Goal: Participate in discussion: Engage in conversation with other users on a specific topic

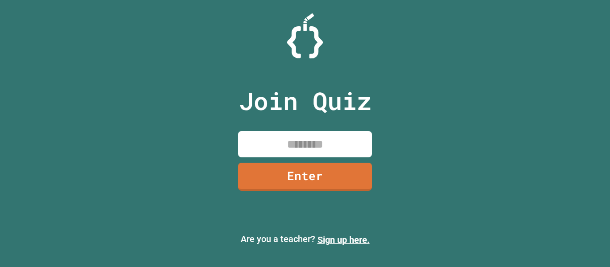
click at [327, 136] on input at bounding box center [305, 144] width 134 height 26
type input "********"
click at [333, 166] on link "Enter" at bounding box center [305, 176] width 136 height 29
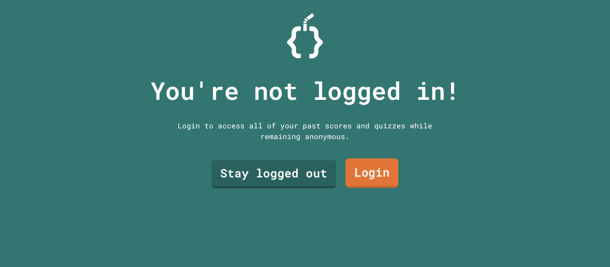
click at [357, 175] on link "Login" at bounding box center [372, 173] width 53 height 29
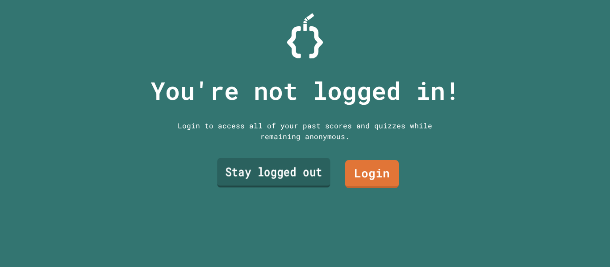
click at [275, 180] on link "Stay logged out" at bounding box center [273, 173] width 113 height 29
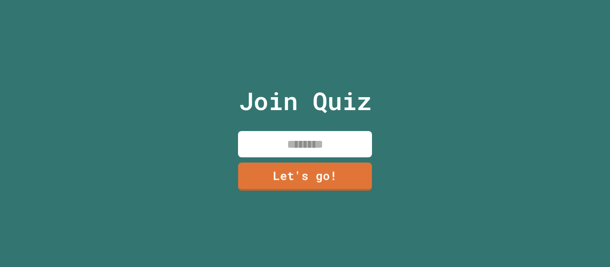
click at [309, 148] on input at bounding box center [305, 144] width 134 height 26
type input "******"
click at [325, 170] on link "Let's go!" at bounding box center [305, 176] width 135 height 29
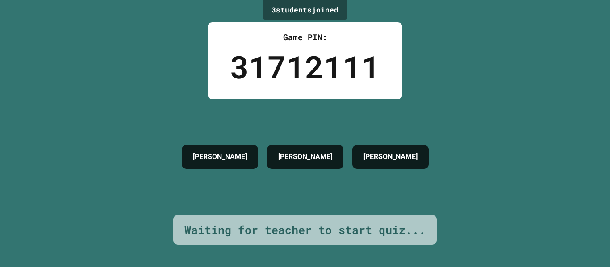
click at [329, 164] on div "[PERSON_NAME]" at bounding box center [305, 157] width 76 height 24
click at [397, 141] on div "[PERSON_NAME]" at bounding box center [305, 157] width 256 height 33
click at [403, 154] on h4 "[PERSON_NAME]" at bounding box center [390, 157] width 54 height 11
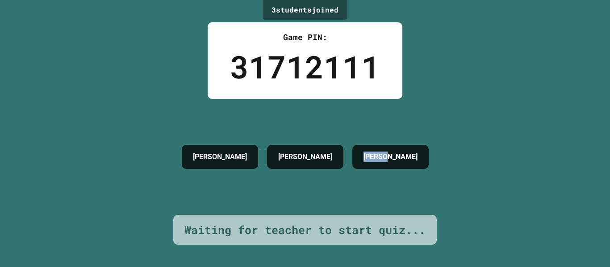
click at [403, 154] on h4 "[PERSON_NAME]" at bounding box center [390, 157] width 54 height 11
click at [451, 125] on div "3 student s joined Game PIN: 31712111 [PERSON_NAME] Waiting for teacher to star…" at bounding box center [305, 133] width 610 height 267
click at [282, 11] on div "3 student s joined" at bounding box center [305, 10] width 85 height 20
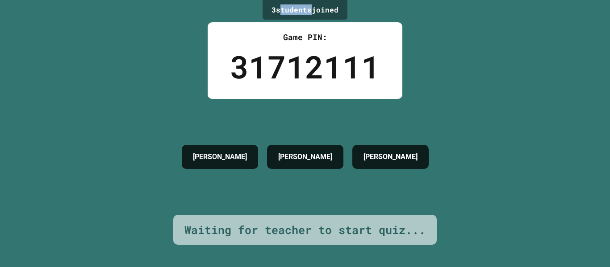
click at [282, 11] on div "3 student s joined" at bounding box center [305, 10] width 85 height 20
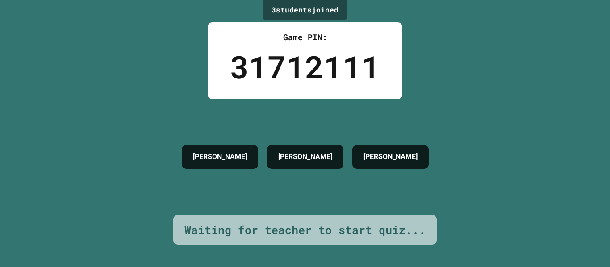
click at [282, 11] on div "3 student s joined" at bounding box center [305, 10] width 85 height 20
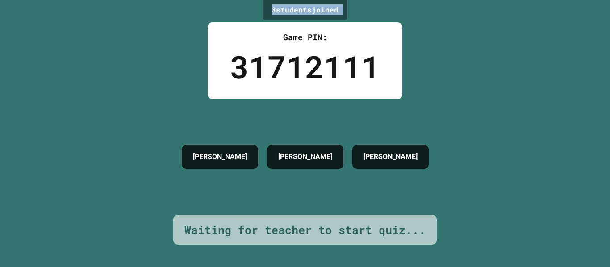
click at [282, 11] on div "3 student s joined" at bounding box center [305, 10] width 85 height 20
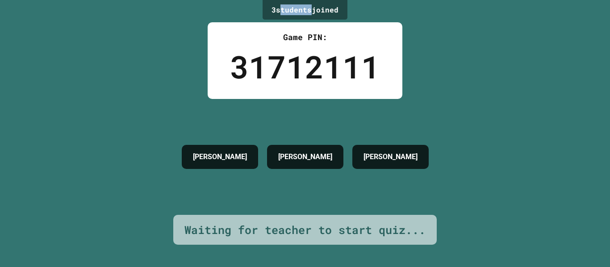
click at [282, 11] on div "3 student s joined" at bounding box center [305, 10] width 85 height 20
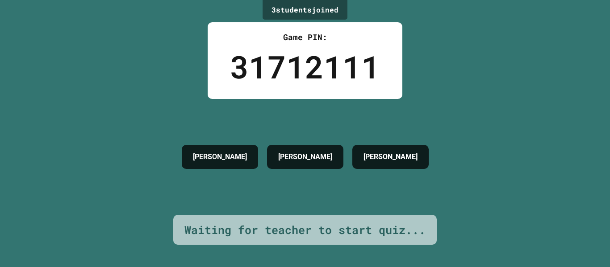
click at [282, 11] on div "3 student s joined" at bounding box center [305, 10] width 85 height 20
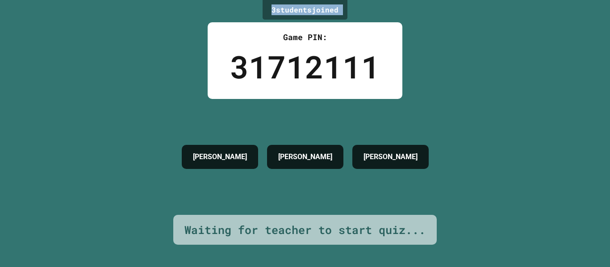
click at [282, 11] on div "3 student s joined" at bounding box center [305, 10] width 85 height 20
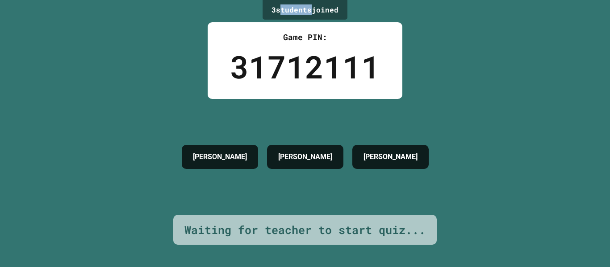
click at [282, 11] on div "3 student s joined" at bounding box center [305, 10] width 85 height 20
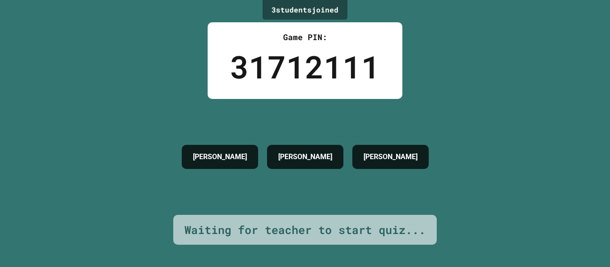
click at [282, 11] on div "3 student s joined" at bounding box center [305, 10] width 85 height 20
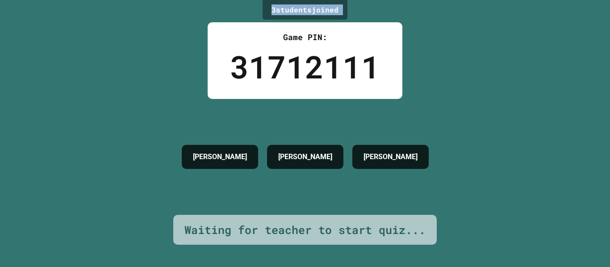
click at [282, 11] on div "3 student s joined" at bounding box center [305, 10] width 85 height 20
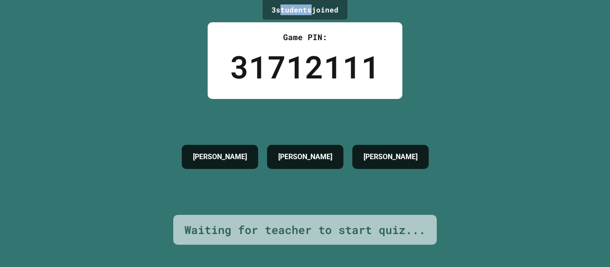
click at [282, 11] on div "3 student s joined" at bounding box center [305, 10] width 85 height 20
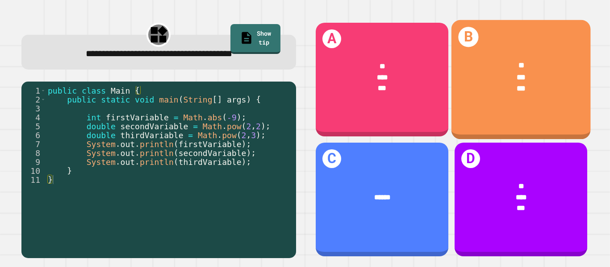
click at [500, 93] on div "***" at bounding box center [521, 89] width 109 height 12
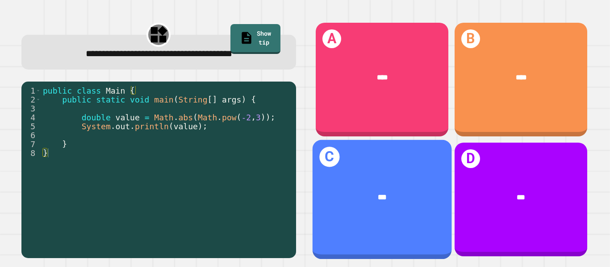
click at [361, 153] on div "C ***" at bounding box center [381, 200] width 139 height 120
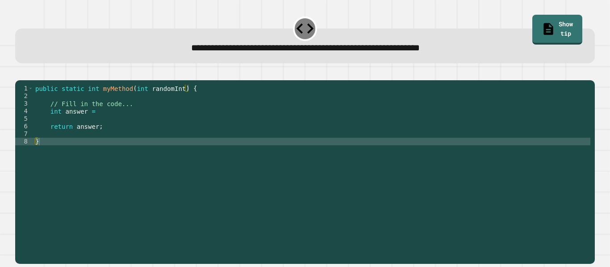
click at [292, 124] on div "public static int myMethod ( int randomInt ) { // Fill in the code... int answe…" at bounding box center [311, 168] width 557 height 167
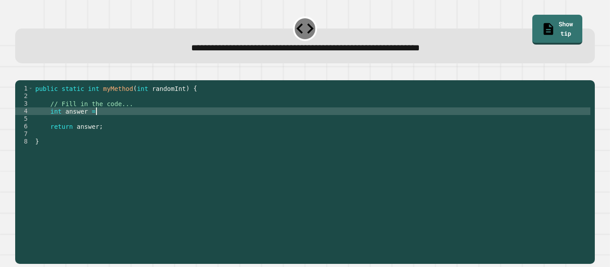
click at [292, 124] on div "public static int myMethod ( int randomInt ) { // Fill in the code... int answe…" at bounding box center [311, 168] width 557 height 167
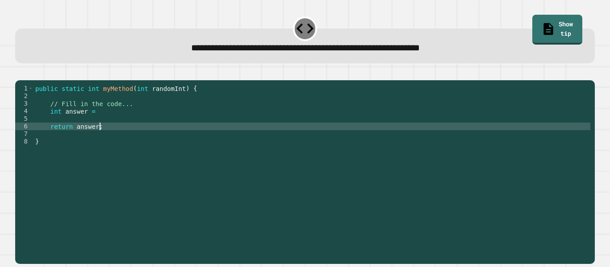
click at [296, 141] on div "public static int myMethod ( int randomInt ) { // Fill in the code... int answe…" at bounding box center [311, 168] width 557 height 167
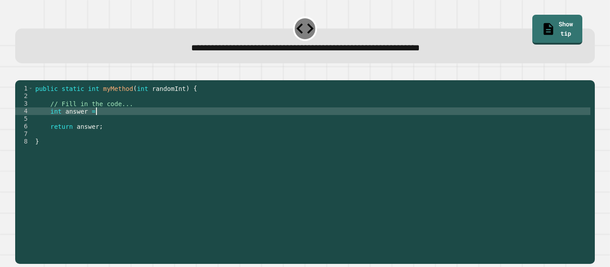
click at [290, 124] on div "public static int myMethod ( int randomInt ) { // Fill in the code... int answe…" at bounding box center [311, 168] width 557 height 167
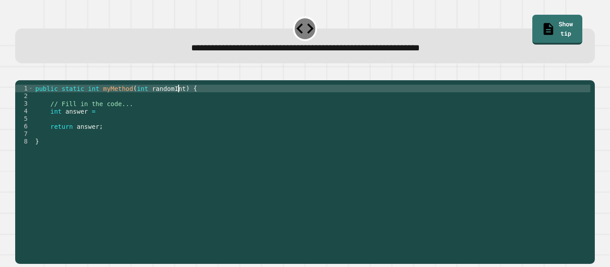
click at [177, 103] on div "public static int myMethod ( int randomInt ) { // Fill in the code... int answe…" at bounding box center [311, 168] width 557 height 167
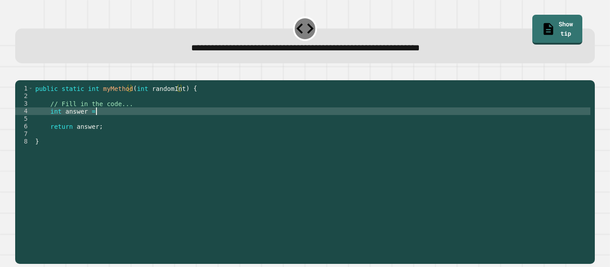
click at [186, 121] on div "public static int myMethod ( int randomInt ) { // Fill in the code... int answe…" at bounding box center [311, 168] width 557 height 167
type textarea "**********"
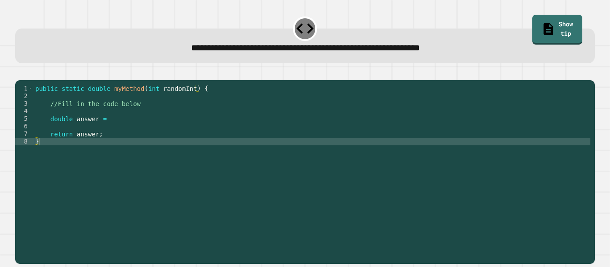
click at [290, 128] on div "public static double myMethod ( int randomInt ) { //Fill in the code below doub…" at bounding box center [311, 168] width 557 height 167
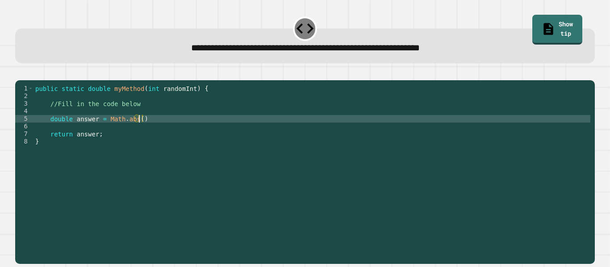
scroll to position [0, 13]
type textarea "**********"
click at [307, 132] on div "public static double myMethod ( int randomInt ) { //Fill in the code below doub…" at bounding box center [311, 168] width 557 height 167
click at [308, 139] on div "public static double myMethod ( int randomInt ) { //Fill in the code below doub…" at bounding box center [311, 168] width 557 height 167
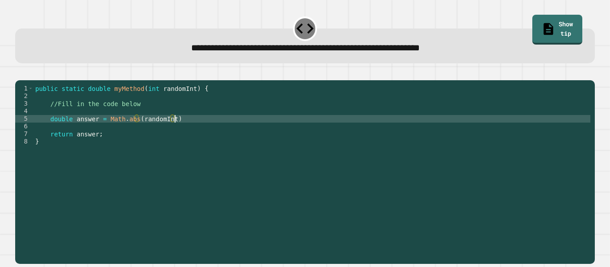
scroll to position [0, 1]
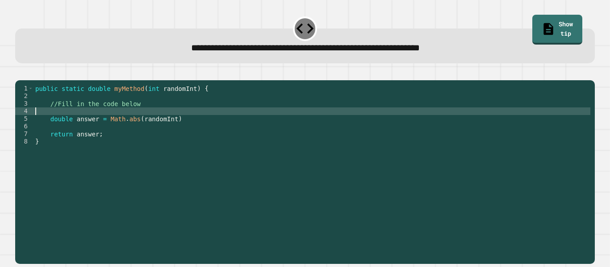
click at [301, 127] on div "public static double myMethod ( int randomInt ) { //Fill in the code below doub…" at bounding box center [311, 168] width 557 height 167
click at [304, 133] on div "public static double myMethod ( int randomInt ) { //Fill in the code below doub…" at bounding box center [311, 168] width 557 height 167
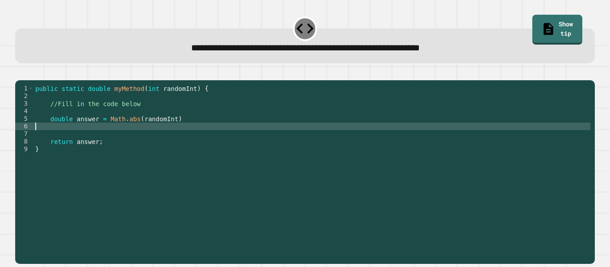
type textarea "**********"
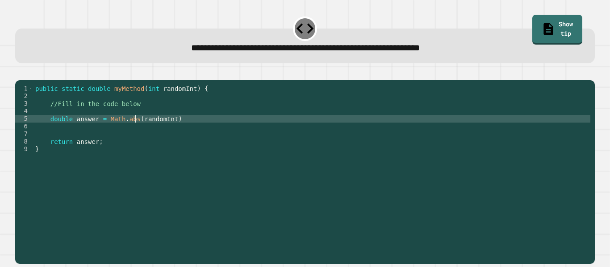
click at [134, 132] on div "public static double myMethod ( int randomInt ) { //Fill in the code below doub…" at bounding box center [311, 168] width 557 height 167
click at [171, 131] on div "public static double myMethod ( int randomInt ) { //Fill in the code below doub…" at bounding box center [311, 168] width 557 height 167
click at [136, 157] on div "public static double myMethod ( int randomInt ) { //Fill in the code below doub…" at bounding box center [311, 168] width 557 height 167
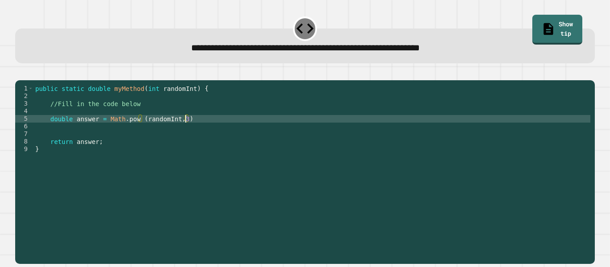
scroll to position [0, 8]
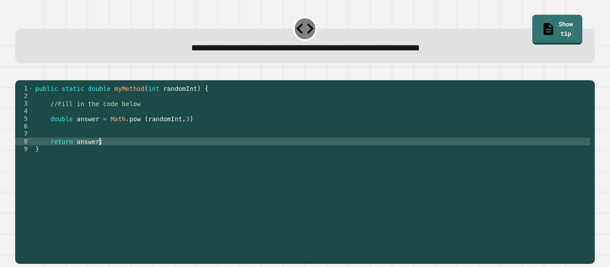
click at [140, 129] on div "public static double myMethod ( int randomInt ) { //Fill in the code below doub…" at bounding box center [311, 168] width 557 height 167
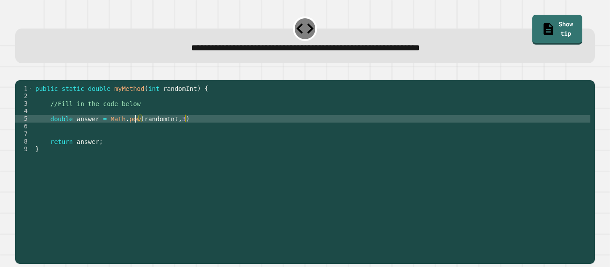
type textarea "**********"
click at [150, 168] on div "public static double myMethod ( int randomInt ) { //Fill in the code below doub…" at bounding box center [311, 168] width 557 height 167
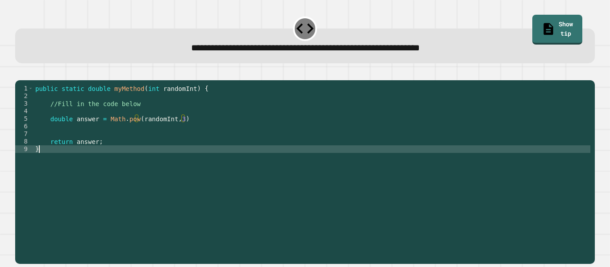
scroll to position [0, 0]
click at [146, 158] on div "public static double myMethod ( int randomInt ) { //Fill in the code below doub…" at bounding box center [311, 168] width 557 height 167
click at [146, 154] on div "public static double myMethod ( int randomInt ) { //Fill in the code below doub…" at bounding box center [311, 168] width 557 height 167
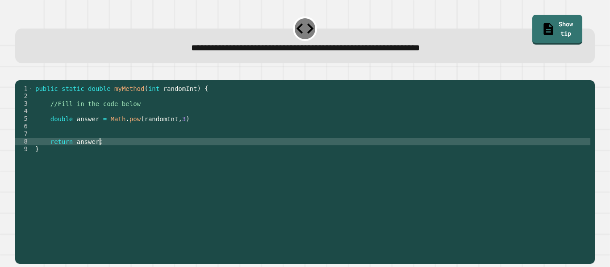
click at [265, 111] on div "public static double myMethod ( int randomInt ) { //Fill in the code below doub…" at bounding box center [311, 168] width 557 height 167
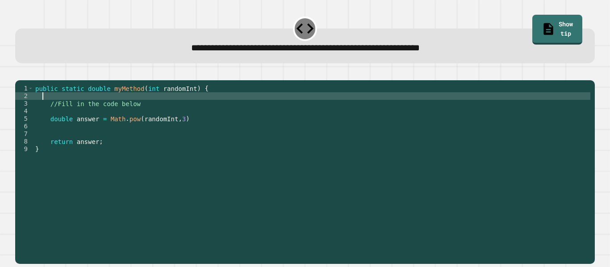
click at [20, 73] on icon "button" at bounding box center [20, 73] width 0 height 0
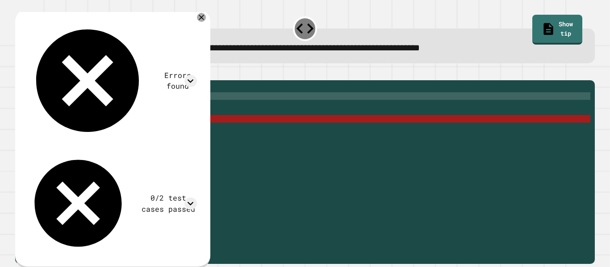
click at [190, 133] on div "public static double myMethod ( int randomInt ) { //Fill in the code below doub…" at bounding box center [311, 168] width 557 height 167
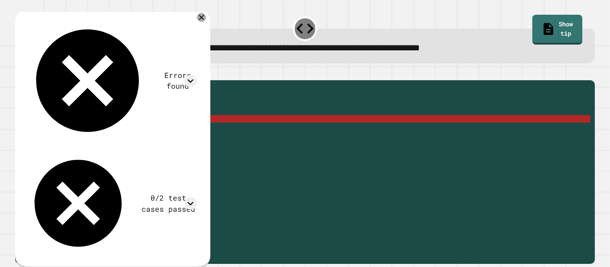
click at [195, 132] on div "public static double myMethod ( int randomInt ) { //Fill in the code below doub…" at bounding box center [311, 168] width 557 height 167
click at [193, 142] on div "public static double myMethod ( int randomInt ) { //Fill in the code below doub…" at bounding box center [311, 168] width 557 height 167
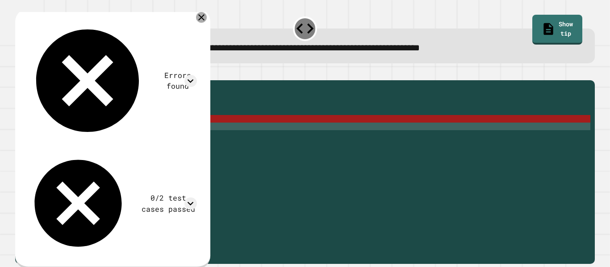
click at [207, 19] on icon at bounding box center [201, 17] width 11 height 11
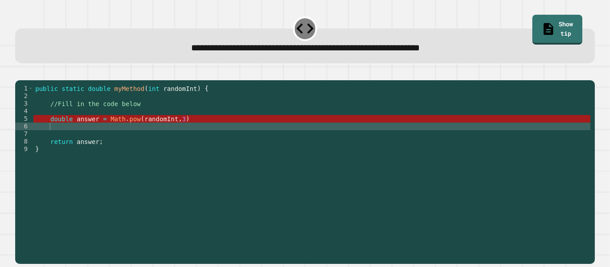
click at [180, 125] on div "public static double myMethod ( int randomInt ) { //Fill in the code below doub…" at bounding box center [311, 168] width 557 height 167
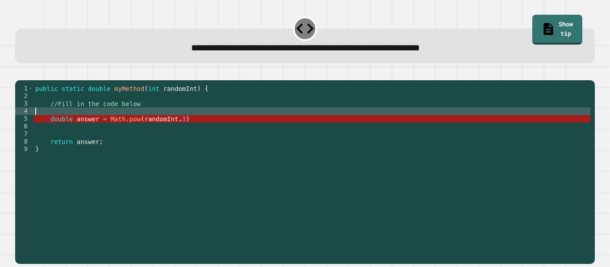
click at [187, 133] on div "public static double myMethod ( int randomInt ) { //Fill in the code below doub…" at bounding box center [311, 168] width 557 height 167
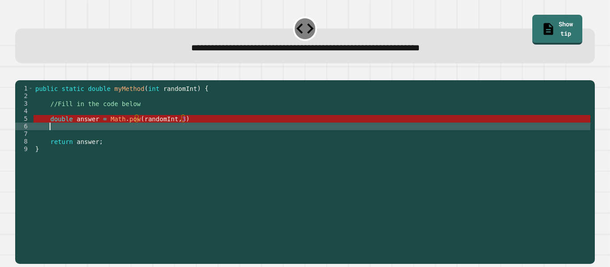
click at [192, 141] on div "public static double myMethod ( int randomInt ) { //Fill in the code below doub…" at bounding box center [311, 168] width 557 height 167
click at [171, 134] on div "public static double myMethod ( int randomInt ) { //Fill in the code below doub…" at bounding box center [311, 168] width 557 height 167
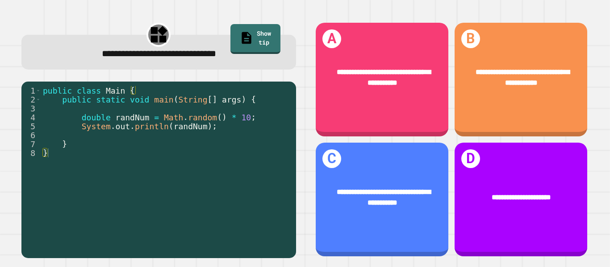
click at [223, 134] on div "public class Main { public static void main ( String [ ] args ) { double randNu…" at bounding box center [166, 175] width 251 height 179
click at [277, 114] on div "public class Main { public static void main ( String [ ] args ) { double randNu…" at bounding box center [166, 175] width 251 height 179
click at [290, 120] on div "public class Main { public static void main ( String [ ] args ) { double randNu…" at bounding box center [166, 175] width 251 height 179
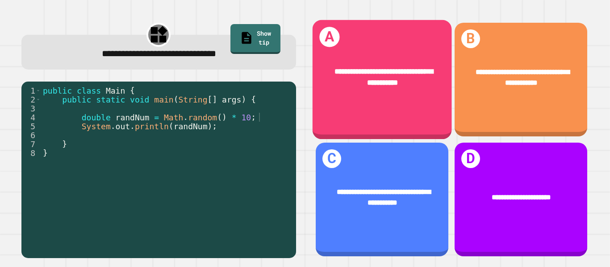
click at [389, 103] on div "**********" at bounding box center [381, 77] width 139 height 53
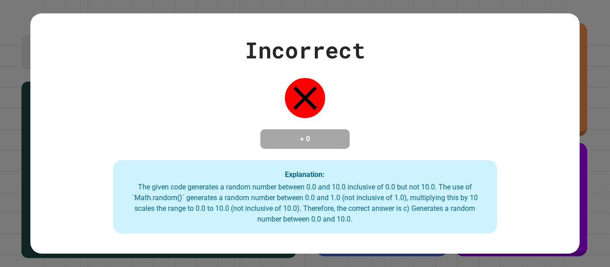
click at [330, 258] on div "Incorrect + 0 Explanation: The given code generates a random number between 0.0…" at bounding box center [305, 133] width 610 height 267
click at [393, 200] on div "The given code generates a random number between 0.0 and 10.0 inclusive of 0.0 …" at bounding box center [305, 203] width 367 height 43
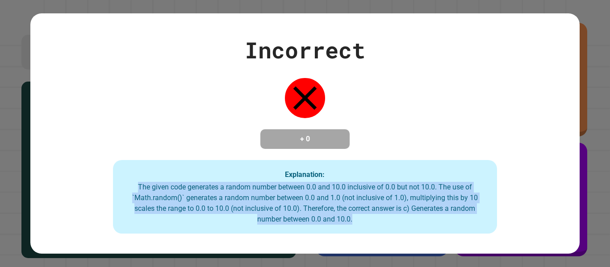
click at [393, 200] on div "The given code generates a random number between 0.0 and 10.0 inclusive of 0.0 …" at bounding box center [305, 203] width 367 height 43
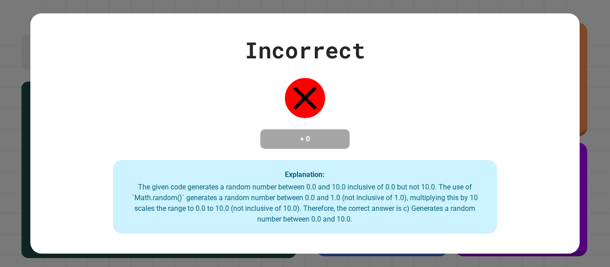
click at [393, 200] on div "The given code generates a random number between 0.0 and 10.0 inclusive of 0.0 …" at bounding box center [305, 203] width 367 height 43
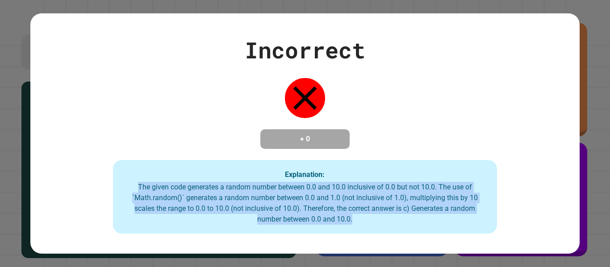
click at [393, 200] on div "The given code generates a random number between 0.0 and 10.0 inclusive of 0.0 …" at bounding box center [305, 203] width 367 height 43
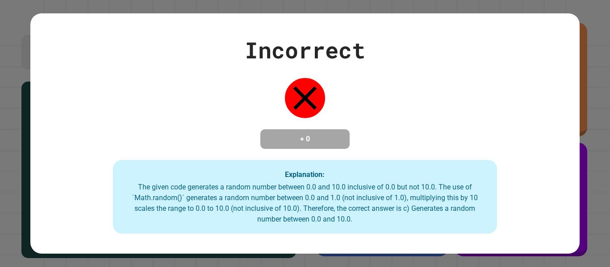
click at [393, 200] on div "The given code generates a random number between 0.0 and 10.0 inclusive of 0.0 …" at bounding box center [305, 203] width 367 height 43
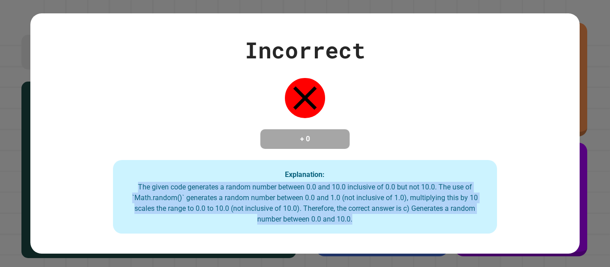
click at [393, 200] on div "The given code generates a random number between 0.0 and 10.0 inclusive of 0.0 …" at bounding box center [305, 203] width 367 height 43
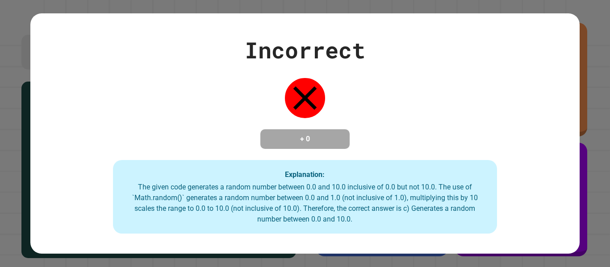
click at [393, 200] on div "The given code generates a random number between 0.0 and 10.0 inclusive of 0.0 …" at bounding box center [305, 203] width 367 height 43
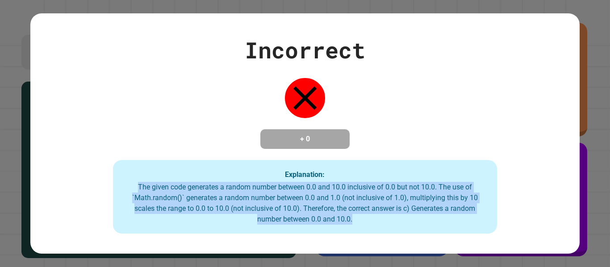
click at [393, 200] on div "The given code generates a random number between 0.0 and 10.0 inclusive of 0.0 …" at bounding box center [305, 203] width 367 height 43
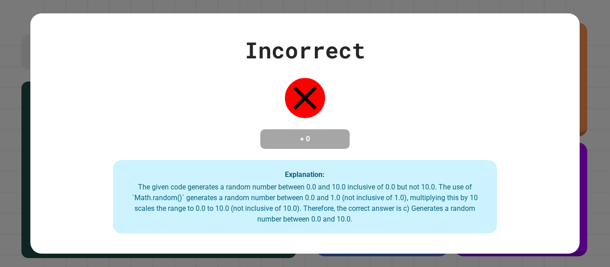
click at [393, 200] on div "The given code generates a random number between 0.0 and 10.0 inclusive of 0.0 …" at bounding box center [305, 203] width 367 height 43
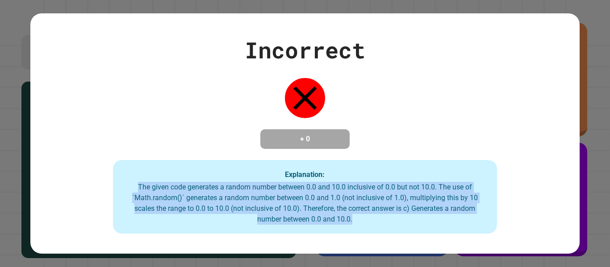
click at [393, 200] on div "The given code generates a random number between 0.0 and 10.0 inclusive of 0.0 …" at bounding box center [305, 203] width 367 height 43
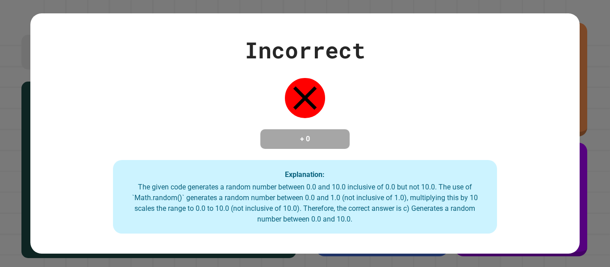
click at [393, 200] on div "The given code generates a random number between 0.0 and 10.0 inclusive of 0.0 …" at bounding box center [305, 203] width 367 height 43
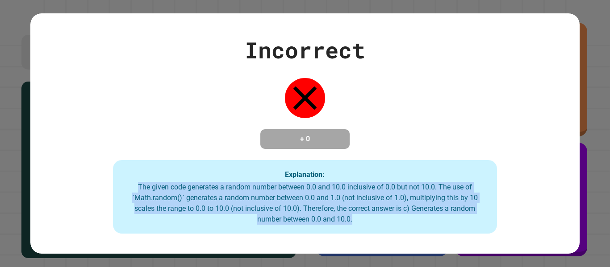
click at [393, 200] on div "The given code generates a random number between 0.0 and 10.0 inclusive of 0.0 …" at bounding box center [305, 203] width 367 height 43
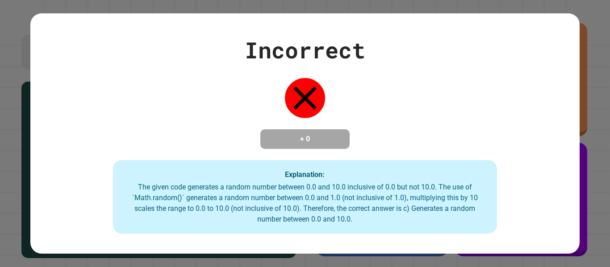
click at [393, 200] on div "The given code generates a random number between 0.0 and 10.0 inclusive of 0.0 …" at bounding box center [305, 203] width 367 height 43
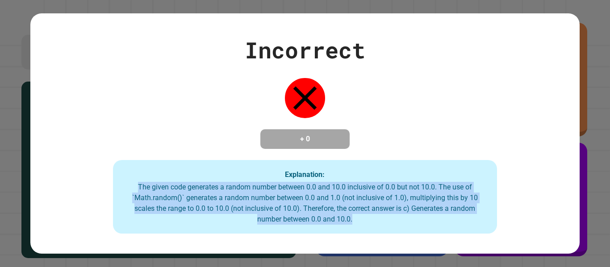
click at [393, 200] on div "The given code generates a random number between 0.0 and 10.0 inclusive of 0.0 …" at bounding box center [305, 203] width 367 height 43
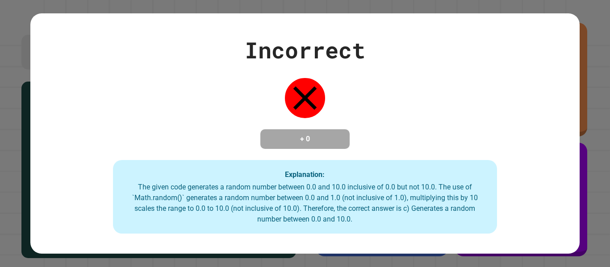
click at [393, 200] on div "The given code generates a random number between 0.0 and 10.0 inclusive of 0.0 …" at bounding box center [305, 203] width 367 height 43
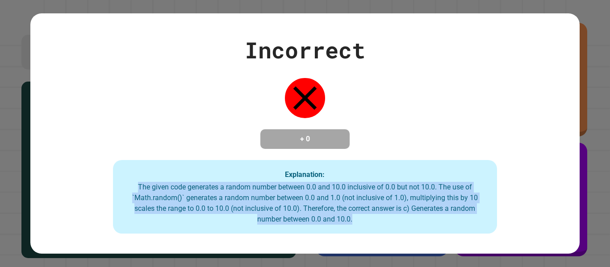
click at [393, 200] on div "The given code generates a random number between 0.0 and 10.0 inclusive of 0.0 …" at bounding box center [305, 203] width 367 height 43
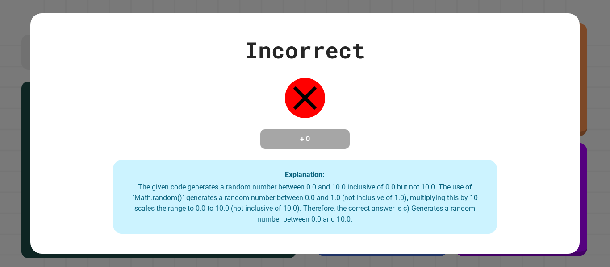
click at [393, 200] on div "The given code generates a random number between 0.0 and 10.0 inclusive of 0.0 …" at bounding box center [305, 203] width 367 height 43
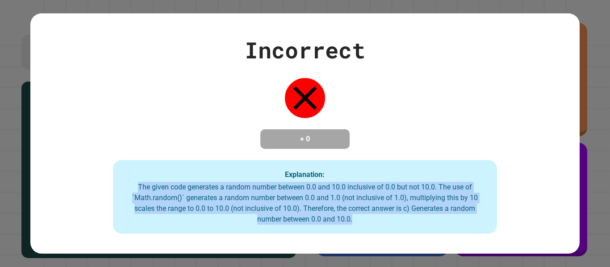
click at [393, 200] on div "The given code generates a random number between 0.0 and 10.0 inclusive of 0.0 …" at bounding box center [305, 203] width 367 height 43
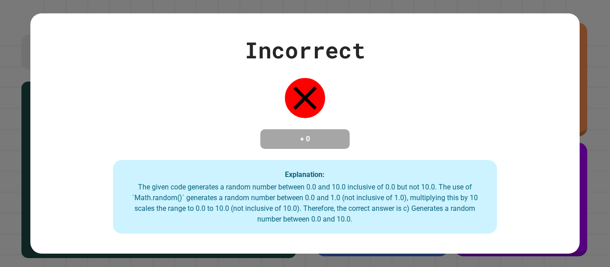
click at [393, 200] on div "The given code generates a random number between 0.0 and 10.0 inclusive of 0.0 …" at bounding box center [305, 203] width 367 height 43
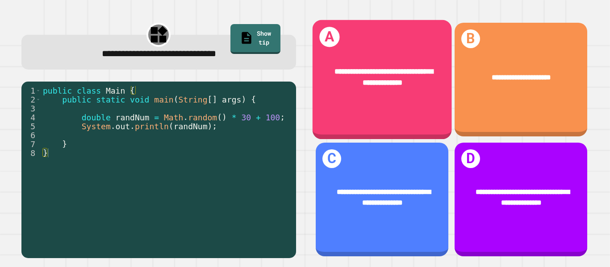
click at [399, 63] on div "**********" at bounding box center [381, 77] width 139 height 53
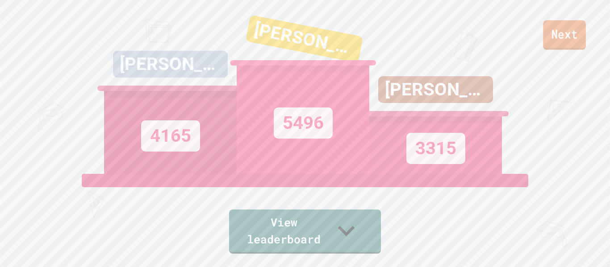
click at [556, 26] on link "Next" at bounding box center [564, 35] width 43 height 29
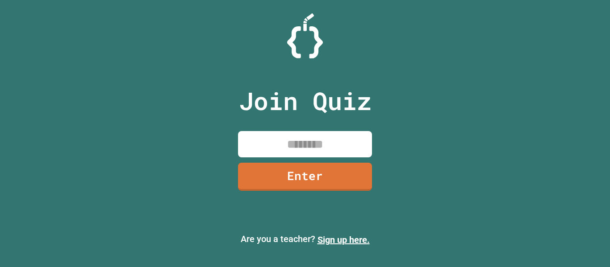
click at [328, 145] on input at bounding box center [305, 144] width 134 height 26
click at [339, 166] on link "Enter" at bounding box center [304, 176] width 135 height 29
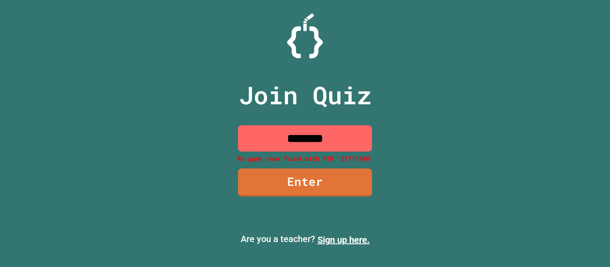
click at [311, 137] on input "********" at bounding box center [305, 138] width 134 height 26
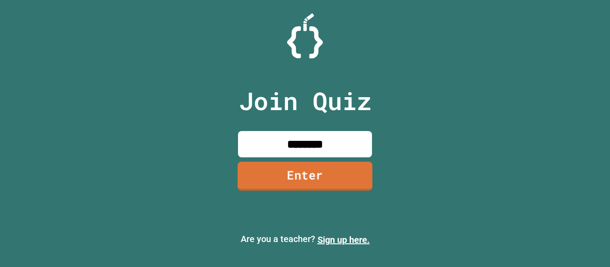
type input "********"
click at [335, 173] on link "Enter" at bounding box center [305, 176] width 135 height 29
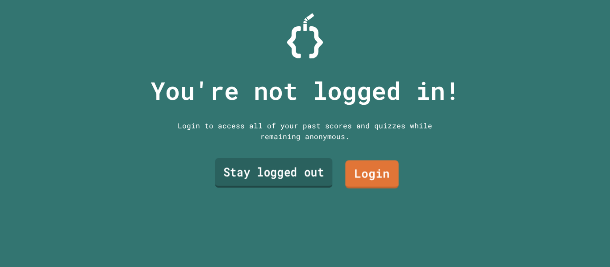
click at [276, 176] on link "Stay logged out" at bounding box center [273, 173] width 117 height 29
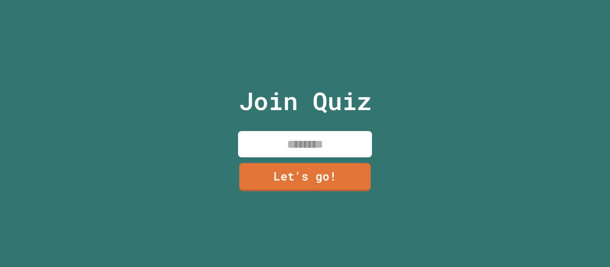
click at [315, 139] on input at bounding box center [305, 144] width 134 height 26
type input "******"
click at [329, 166] on link "Let's go!" at bounding box center [305, 177] width 134 height 28
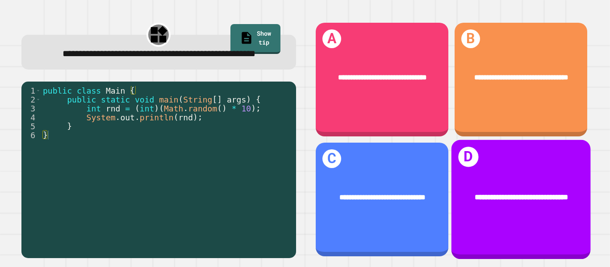
click at [470, 177] on div "**********" at bounding box center [520, 198] width 139 height 42
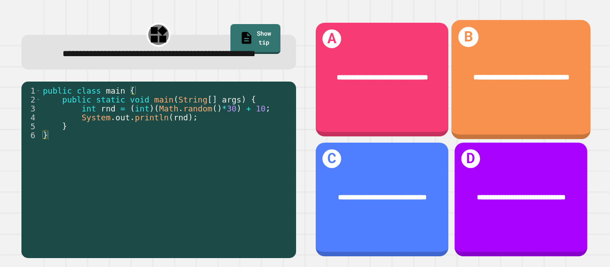
click at [514, 106] on div "**********" at bounding box center [305, 133] width 610 height 267
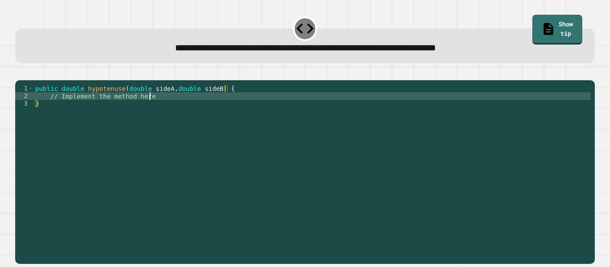
click at [452, 108] on div "public double hypotenuse ( double sideA , double sideB ) { // Implement the met…" at bounding box center [311, 168] width 557 height 167
type textarea "**********"
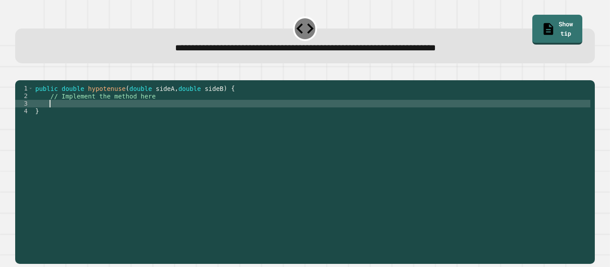
scroll to position [0, 1]
type textarea "****"
type textarea "******"
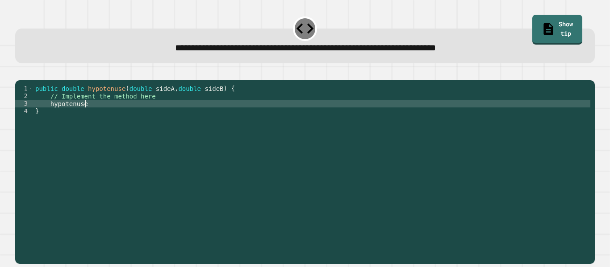
type textarea "**********"
click at [385, 144] on div "public double hypotenuse ( double sideA , double sideB ) { // Implement the met…" at bounding box center [311, 168] width 557 height 167
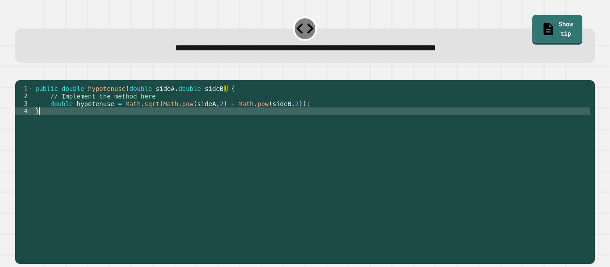
scroll to position [0, 0]
click at [401, 122] on div "public double hypotenuse ( double sideA , double sideB ) { // Implement the met…" at bounding box center [311, 168] width 557 height 167
click at [405, 115] on div "public double hypotenuse ( double sideA , double sideB ) { // Implement the met…" at bounding box center [311, 168] width 557 height 167
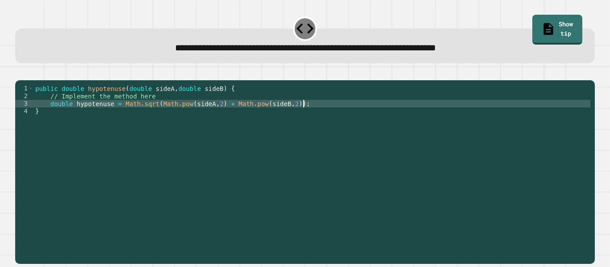
type textarea "**********"
click at [28, 78] on icon "button" at bounding box center [25, 78] width 5 height 6
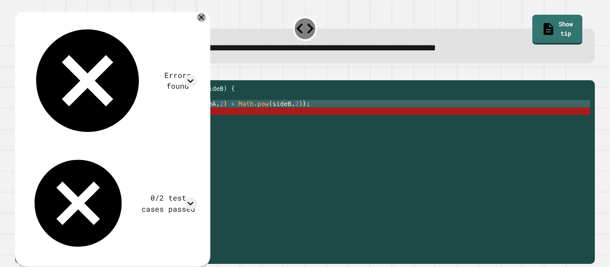
click at [66, 125] on div "public double hypotenuse ( double sideA , double sideB ) { // Implement the met…" at bounding box center [311, 168] width 557 height 167
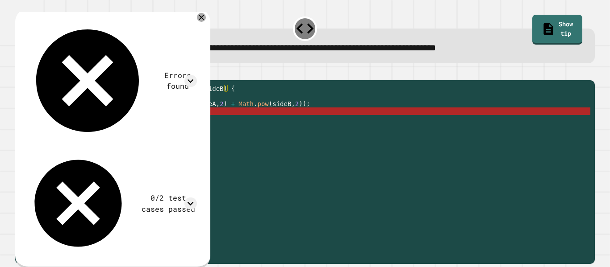
click at [132, 161] on div "public double hypotenuse ( double sideA , double sideB ) { // Implement the met…" at bounding box center [311, 168] width 557 height 167
click at [226, 147] on div "public double hypotenuse ( double sideA , double sideB ) { // Implement the met…" at bounding box center [311, 168] width 557 height 167
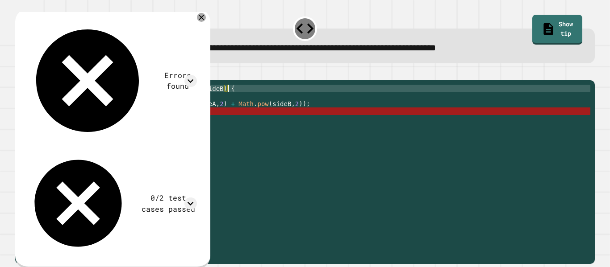
click at [315, 100] on div "public double hypotenuse ( double sideA , double sideB ) { // Implement the met…" at bounding box center [311, 168] width 557 height 167
click at [317, 119] on div "public double hypotenuse ( double sideA , double sideB ) { // Implement the met…" at bounding box center [311, 168] width 557 height 167
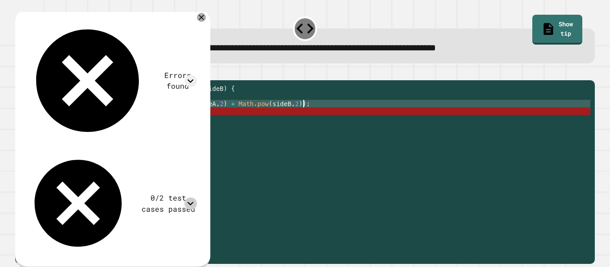
click at [196, 198] on icon at bounding box center [190, 204] width 12 height 12
click at [269, 122] on div "public double hypotenuse ( double sideA , double sideB ) { // Implement the met…" at bounding box center [311, 168] width 557 height 167
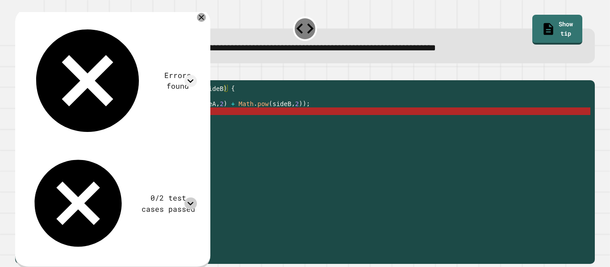
click at [310, 116] on div "public double hypotenuse ( double sideA , double sideB ) { // Implement the met…" at bounding box center [311, 168] width 557 height 167
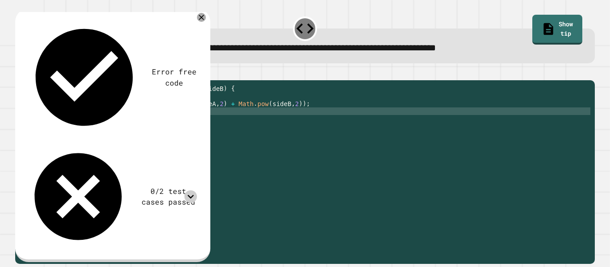
scroll to position [0, 4]
type textarea "*******"
type textarea "**********"
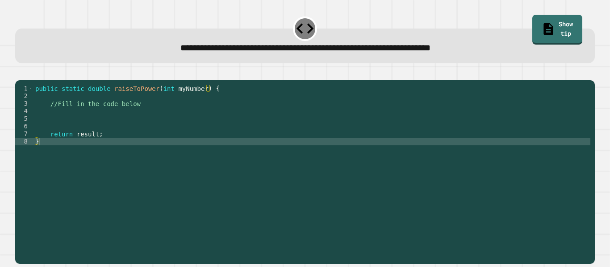
click at [332, 106] on div "public static double raiseToPower ( int myNumber ) { //Fill in the code below r…" at bounding box center [311, 168] width 557 height 167
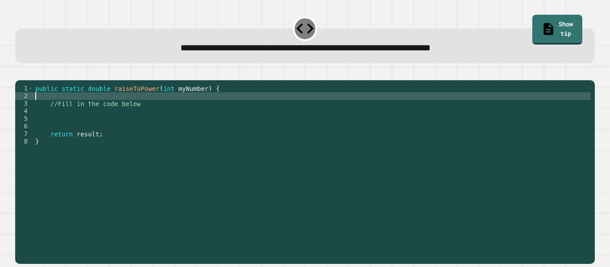
click at [332, 116] on div "public static double raiseToPower ( int myNumber ) { //Fill in the code below r…" at bounding box center [311, 168] width 557 height 167
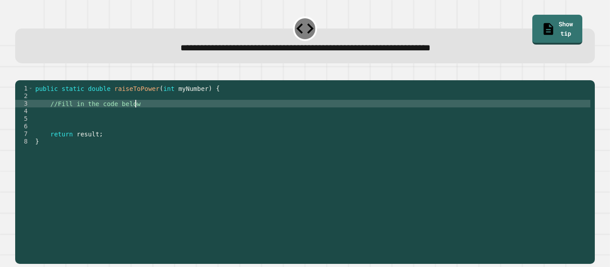
click at [330, 129] on div "public static double raiseToPower ( int myNumber ) { //Fill in the code below r…" at bounding box center [311, 168] width 557 height 167
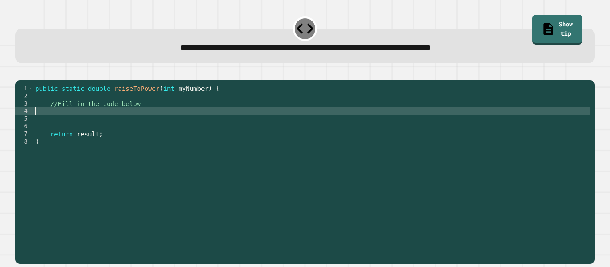
click at [329, 121] on div "public static double raiseToPower ( int myNumber ) { //Fill in the code below r…" at bounding box center [311, 168] width 557 height 167
click at [330, 120] on div "public static double raiseToPower ( int myNumber ) { //Fill in the code below r…" at bounding box center [311, 168] width 557 height 167
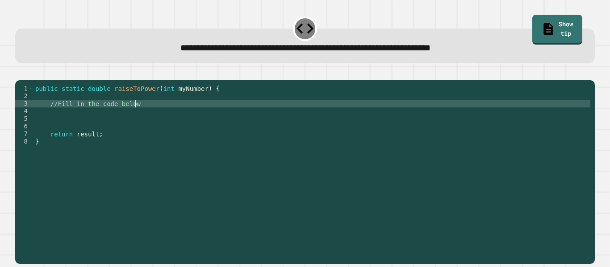
type textarea "**********"
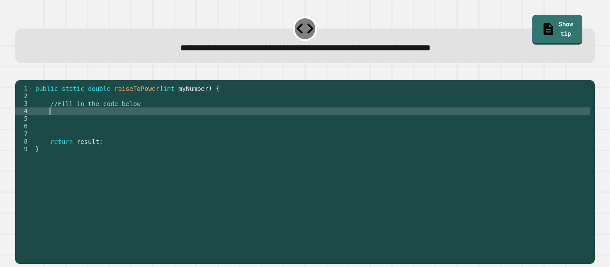
scroll to position [0, 1]
type textarea "**"
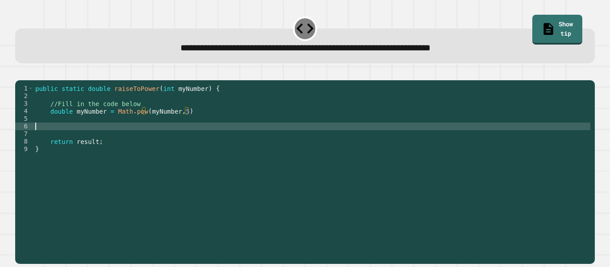
click at [326, 135] on div "public static double raiseToPower ( int myNumber ) { //Fill in the code below d…" at bounding box center [311, 168] width 557 height 167
click at [341, 120] on div "public static double raiseToPower ( int myNumber ) { //Fill in the code below d…" at bounding box center [311, 168] width 557 height 167
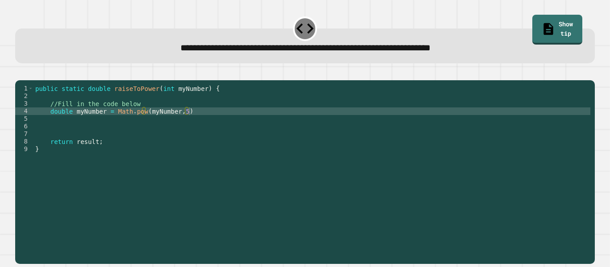
click at [20, 73] on icon "button" at bounding box center [20, 73] width 0 height 0
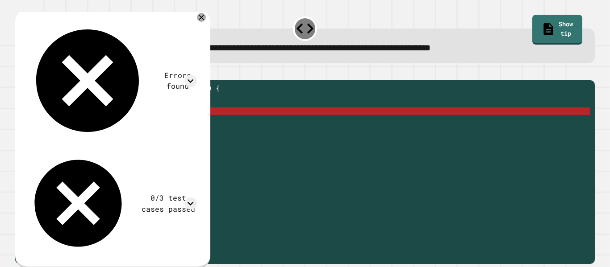
click at [50, 128] on div "public static double raiseToPower ( int myNumber ) { //Fill in the code below d…" at bounding box center [311, 168] width 557 height 167
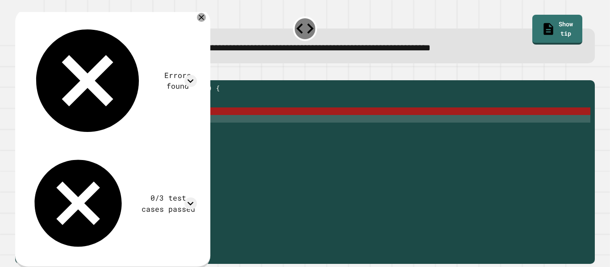
click at [51, 125] on div "public static double raiseToPower ( int myNumber ) { //Fill in the code below d…" at bounding box center [311, 168] width 557 height 167
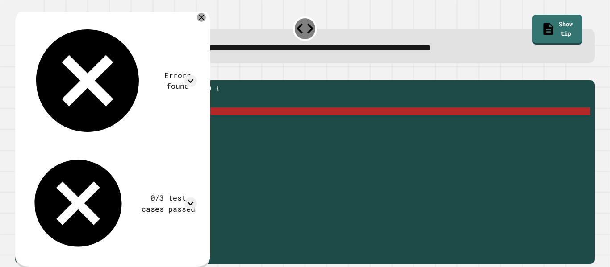
click at [84, 126] on div "public static double raiseToPower ( int myNumber ) { //Fill in the code below d…" at bounding box center [311, 168] width 557 height 167
click at [96, 123] on div "public static double raiseToPower ( int myNumber ) { //Fill in the code below d…" at bounding box center [311, 168] width 557 height 167
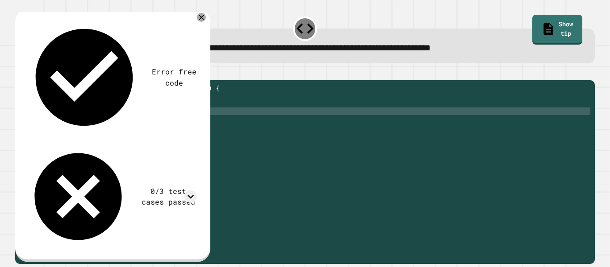
scroll to position [0, 8]
click at [20, 73] on icon "button" at bounding box center [20, 73] width 0 height 0
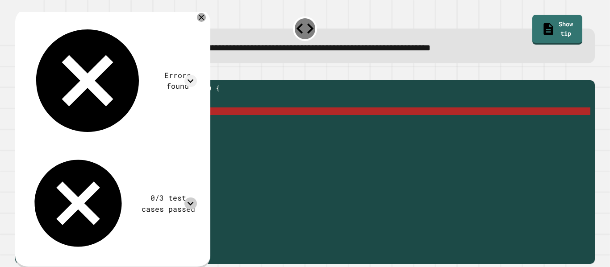
click at [196, 198] on icon at bounding box center [190, 204] width 12 height 12
click at [207, 17] on icon at bounding box center [201, 17] width 11 height 11
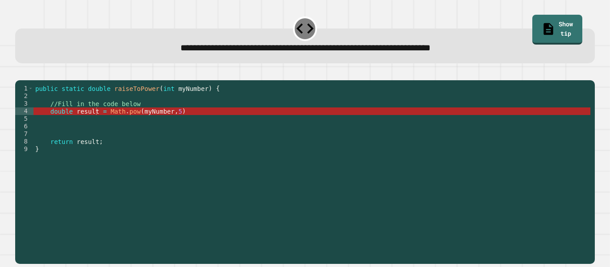
click at [86, 136] on div "public static double raiseToPower ( int myNumber ) { //Fill in the code below d…" at bounding box center [311, 168] width 557 height 167
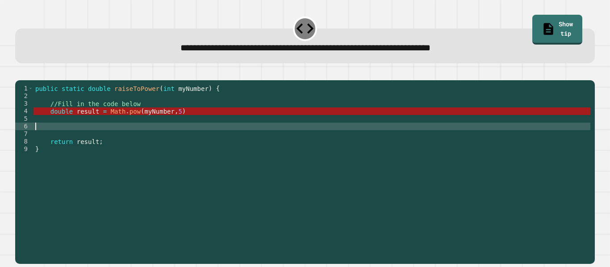
scroll to position [0, 0]
click at [115, 147] on div "public static double raiseToPower ( int myNumber ) { //Fill in the code below d…" at bounding box center [311, 168] width 557 height 167
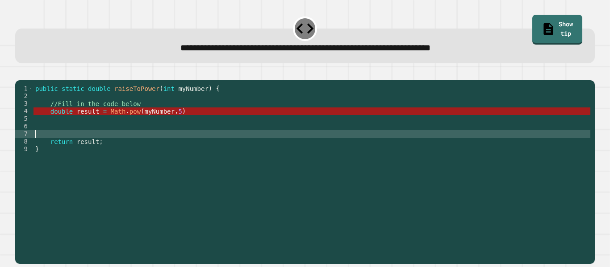
click at [199, 117] on div "public static double raiseToPower ( int myNumber ) { //Fill in the code below d…" at bounding box center [311, 168] width 557 height 167
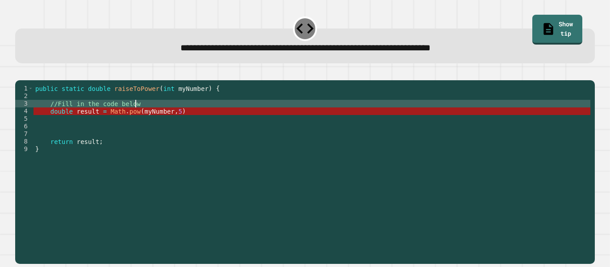
click at [199, 123] on div "public static double raiseToPower ( int myNumber ) { //Fill in the code below d…" at bounding box center [311, 168] width 557 height 167
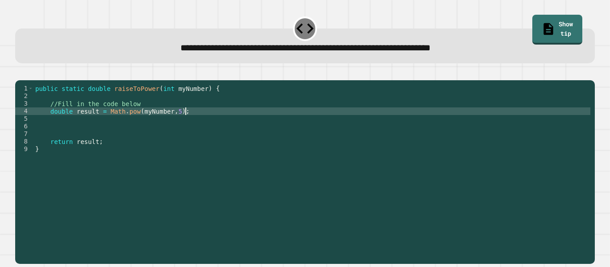
scroll to position [0, 18]
type textarea "**********"
click at [20, 73] on icon "button" at bounding box center [20, 73] width 0 height 0
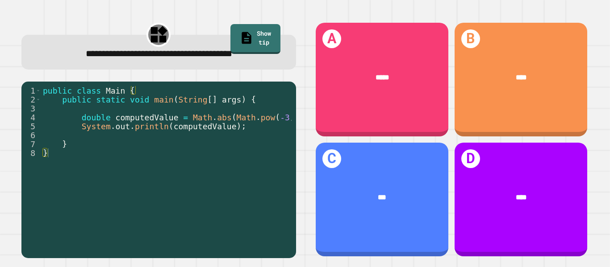
scroll to position [0, 0]
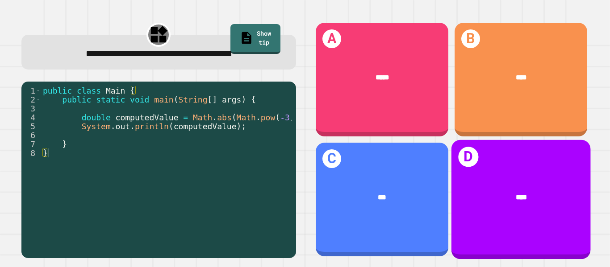
click at [523, 183] on div "****" at bounding box center [520, 198] width 139 height 42
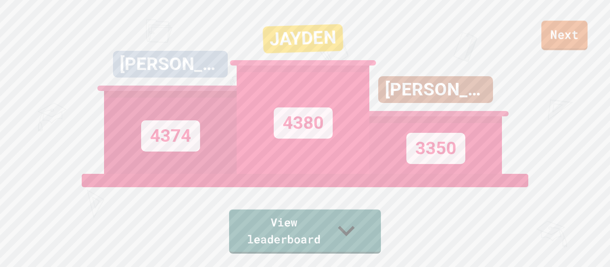
click at [582, 36] on link "Next" at bounding box center [564, 35] width 46 height 29
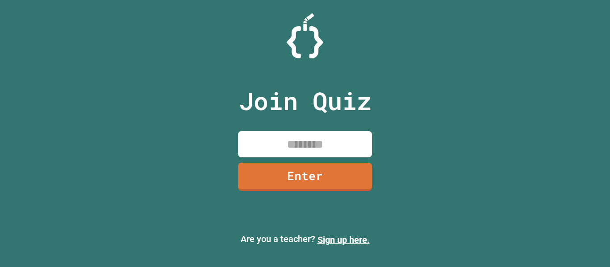
click at [332, 137] on input at bounding box center [305, 144] width 134 height 26
